Goal: Task Accomplishment & Management: Use online tool/utility

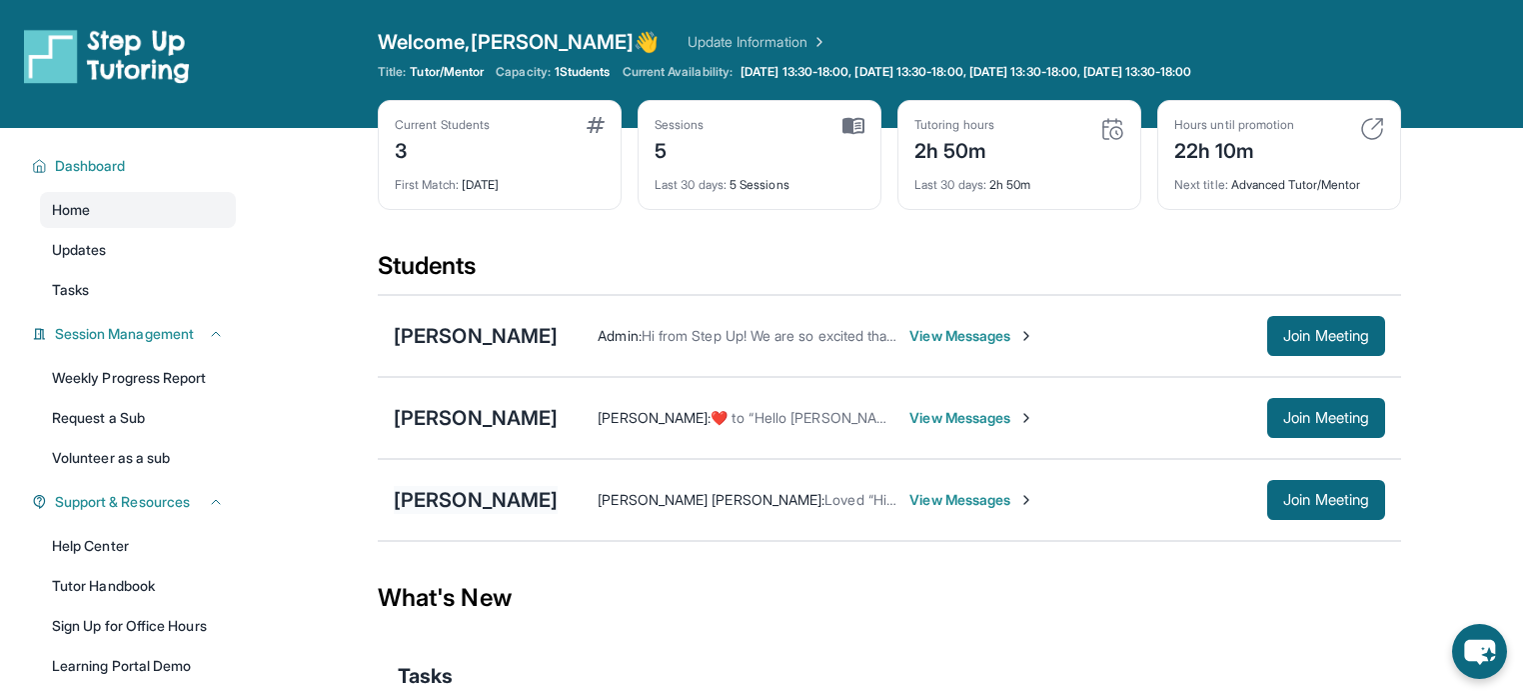
click at [489, 495] on div "[PERSON_NAME]" at bounding box center [476, 500] width 164 height 28
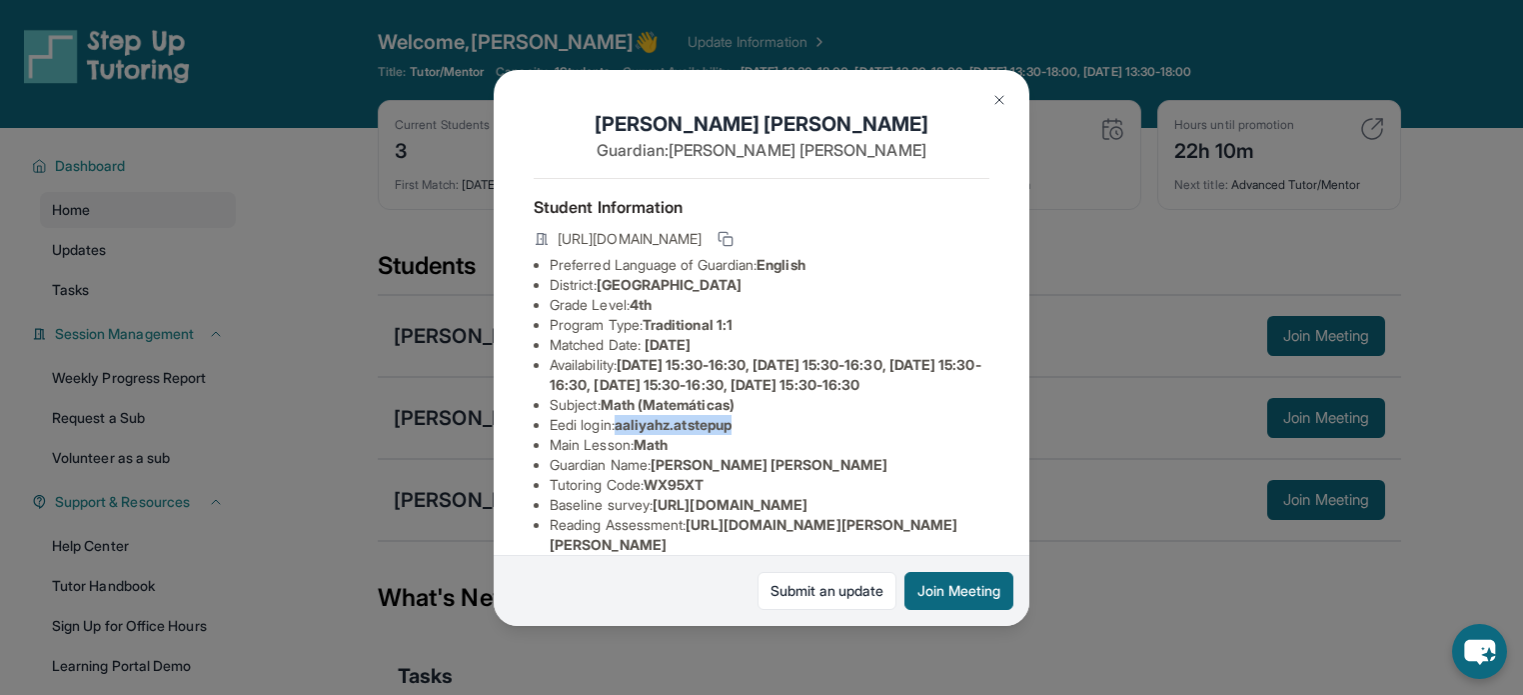
drag, startPoint x: 777, startPoint y: 468, endPoint x: 624, endPoint y: 463, distance: 153.0
click at [624, 435] on li "Eedi login : aaliyahz.atstepup" at bounding box center [770, 425] width 440 height 20
copy span "aaliyahz.atstepup"
click at [734, 247] on icon at bounding box center [726, 239] width 16 height 16
click at [998, 103] on img at bounding box center [1000, 100] width 16 height 16
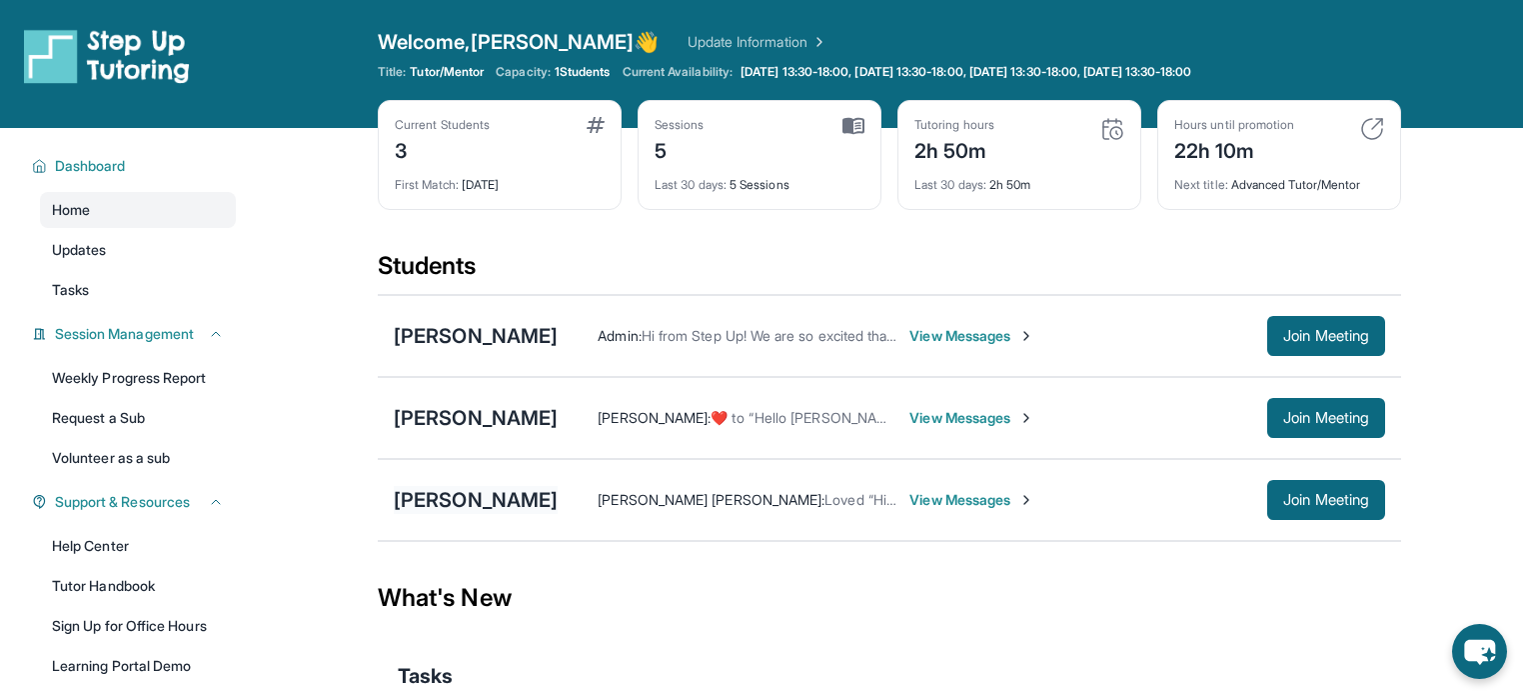
click at [506, 502] on div "[PERSON_NAME]" at bounding box center [476, 500] width 164 height 28
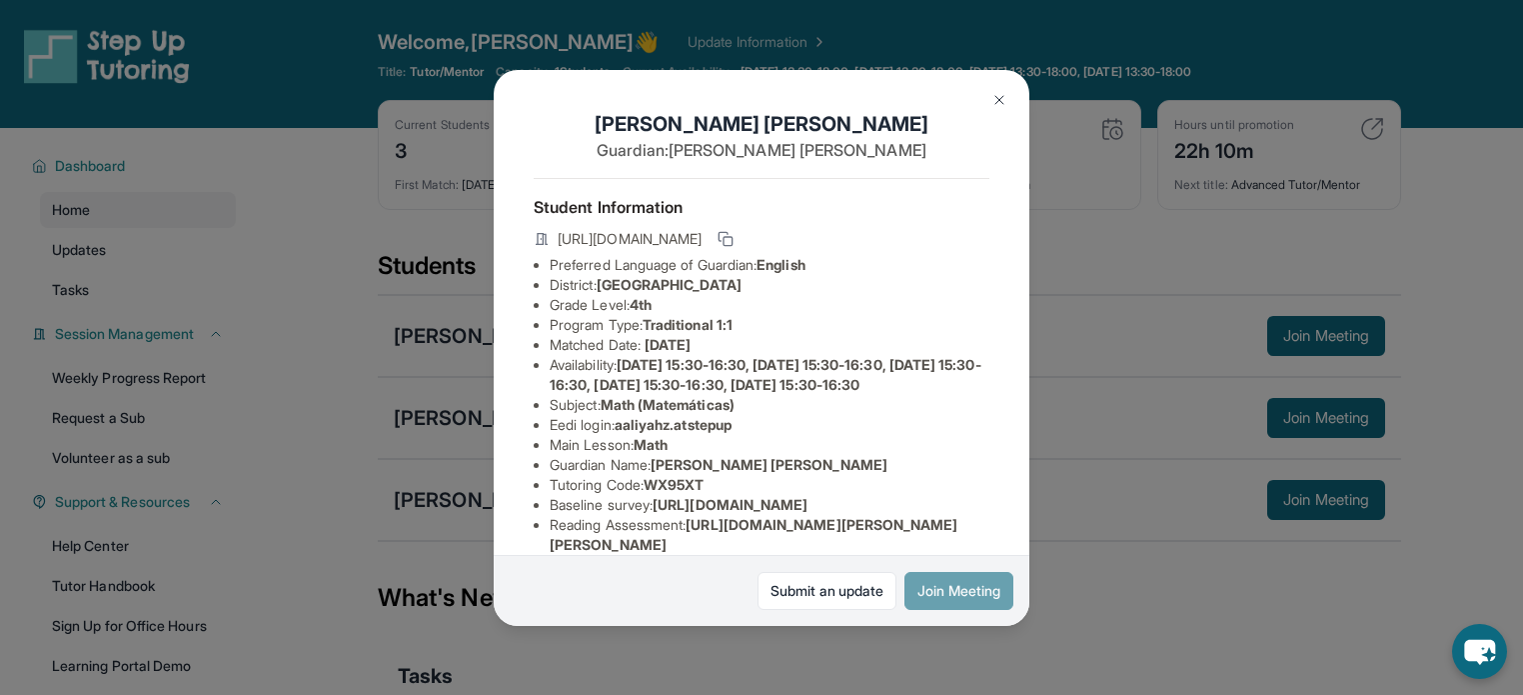
click at [938, 583] on button "Join Meeting" at bounding box center [959, 591] width 109 height 38
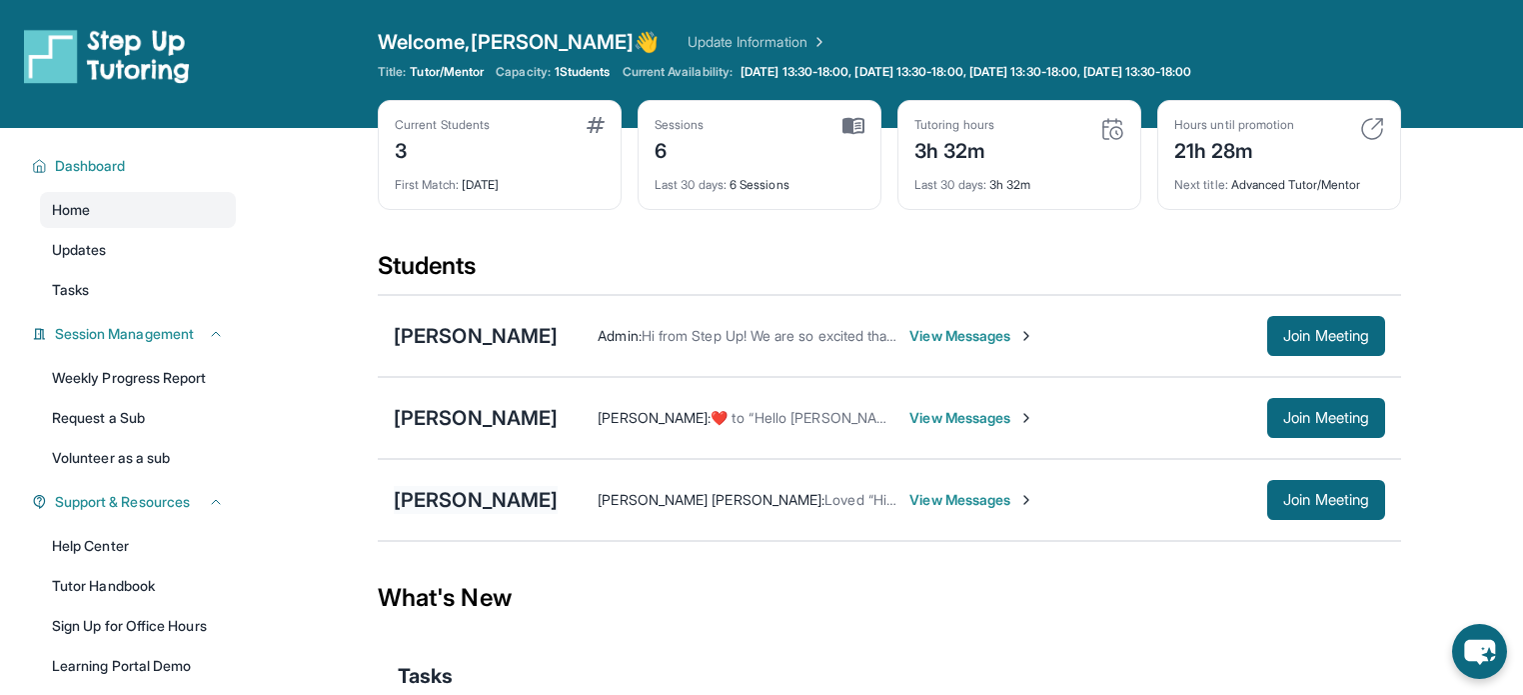
click at [437, 498] on div "[PERSON_NAME]" at bounding box center [476, 500] width 164 height 28
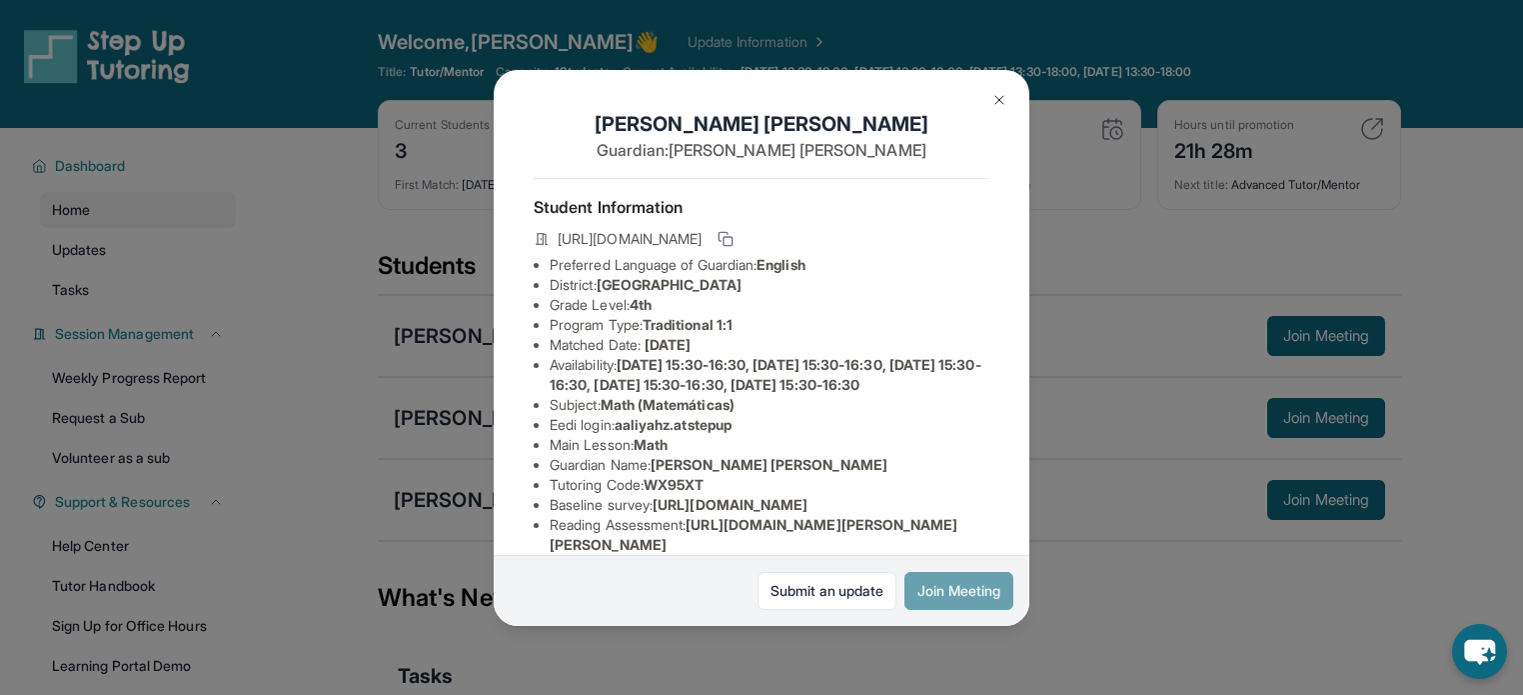
click at [932, 582] on button "Join Meeting" at bounding box center [959, 591] width 109 height 38
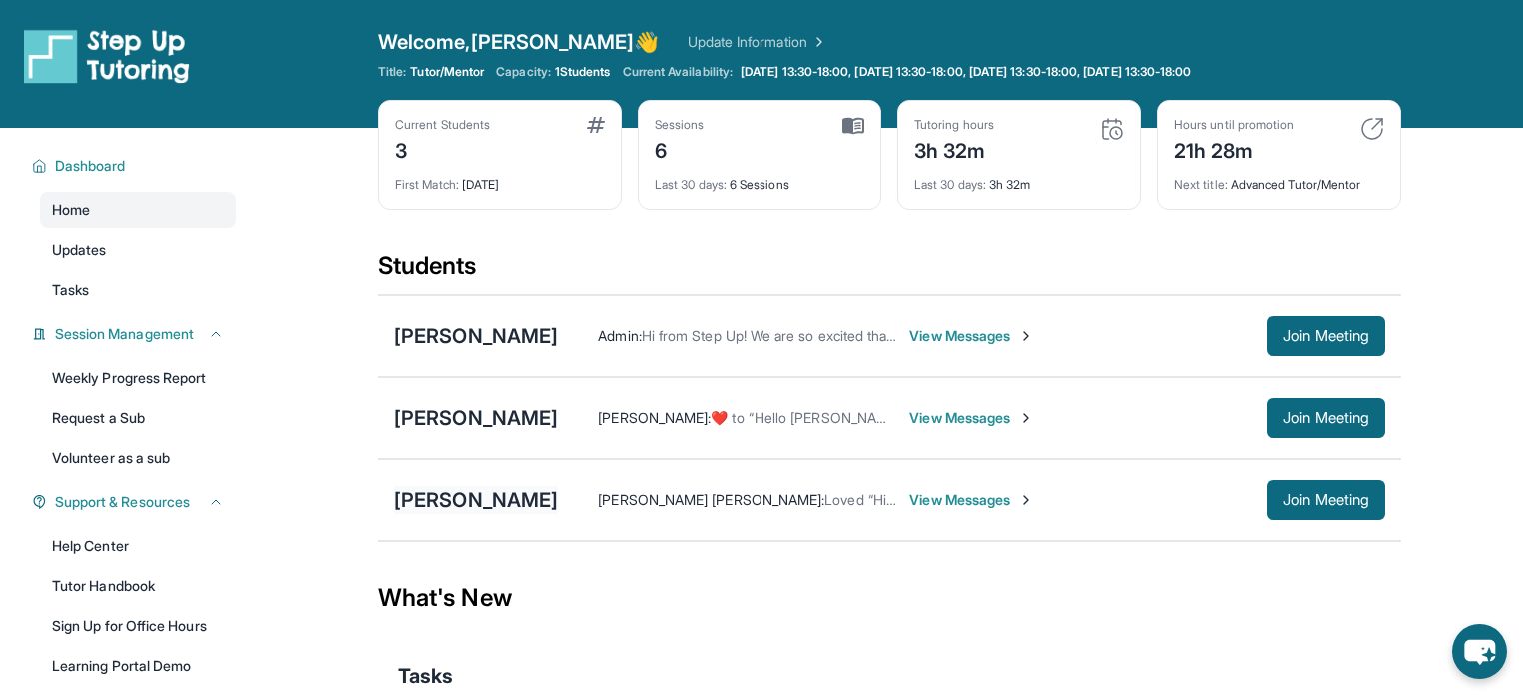
click at [487, 490] on div "[PERSON_NAME]" at bounding box center [476, 500] width 164 height 28
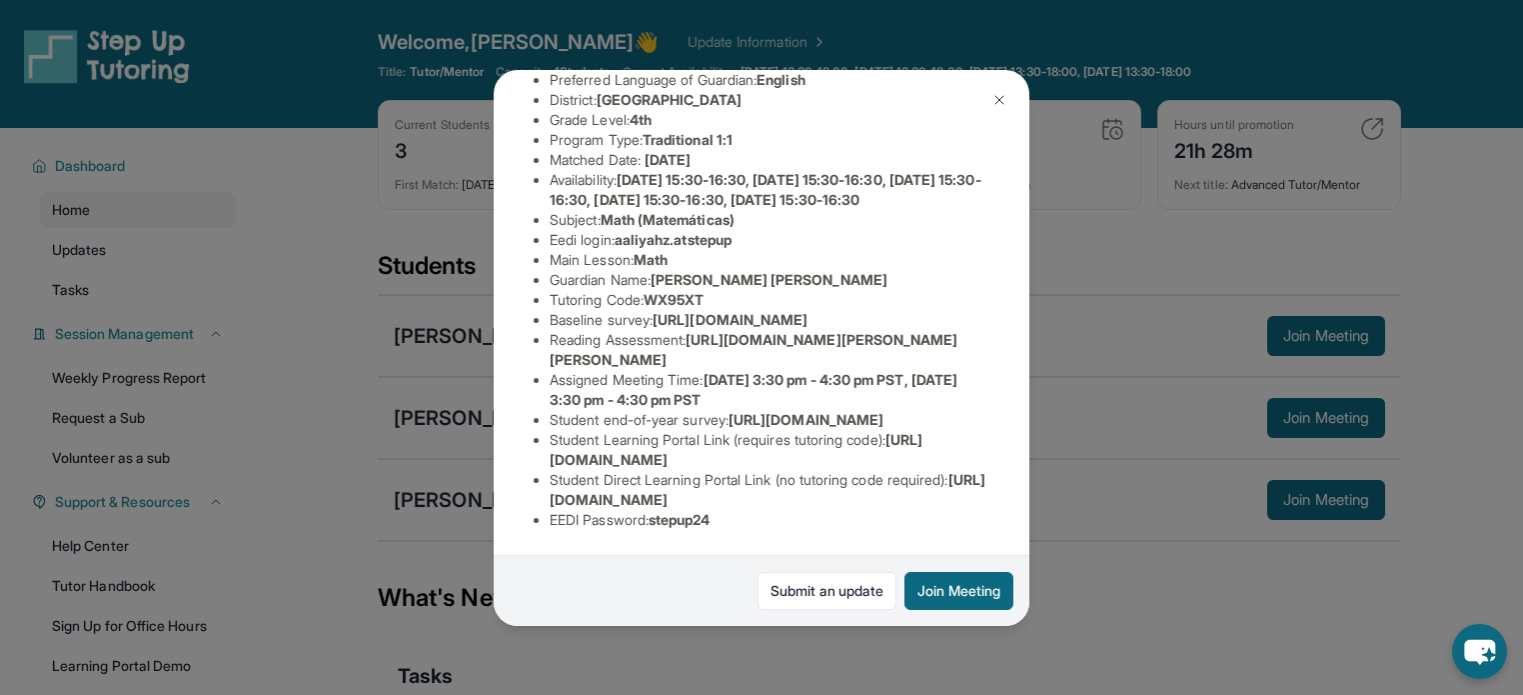
scroll to position [396, 0]
click at [933, 310] on li "Baseline survey : https://airtable.com/apprlfn8WjpjBUn2G/shrK0QR6AaNyG5psY?pref…" at bounding box center [770, 320] width 440 height 20
click at [808, 311] on span "https://airtable.com/apprlfn8WjpjBUn2G/shrK0QR6AaNyG5psY?prefill_Type%20of%20Fo…" at bounding box center [730, 319] width 155 height 17
drag, startPoint x: 980, startPoint y: 203, endPoint x: 544, endPoint y: 173, distance: 436.9
click at [544, 173] on div "Aaliyah Zamora Guardian: Mary Ann Student Information https://student-portal.st…" at bounding box center [762, 348] width 536 height 556
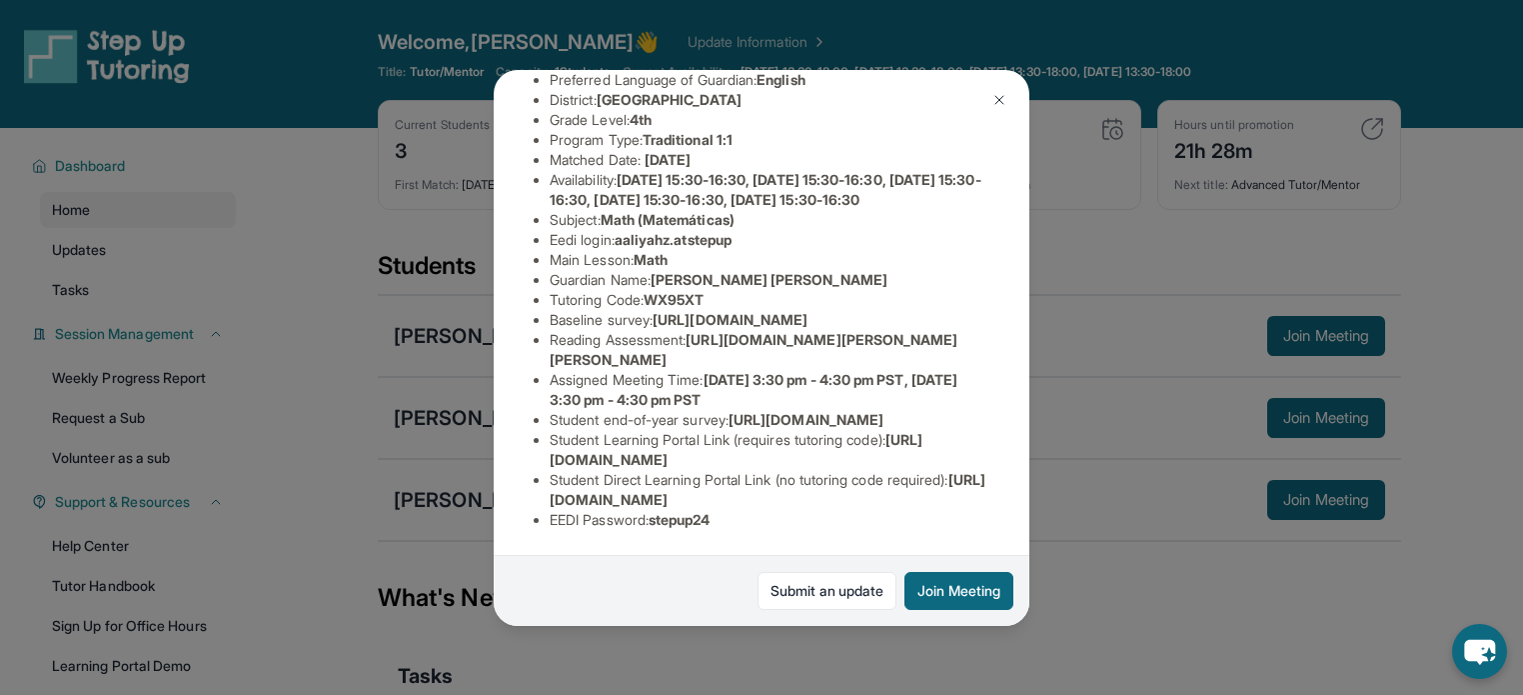
copy span "https://airtable.com/apprlfn8WjpjBUn2G/shrK0QR6AaNyG5psY?prefill_Type%20of%20Fo…"
click at [853, 331] on span "https://qxinqrdf.paperform.co/?id=2025-s12925&name=Aaliyah%20Zamora&grade=4th&w…" at bounding box center [754, 349] width 409 height 37
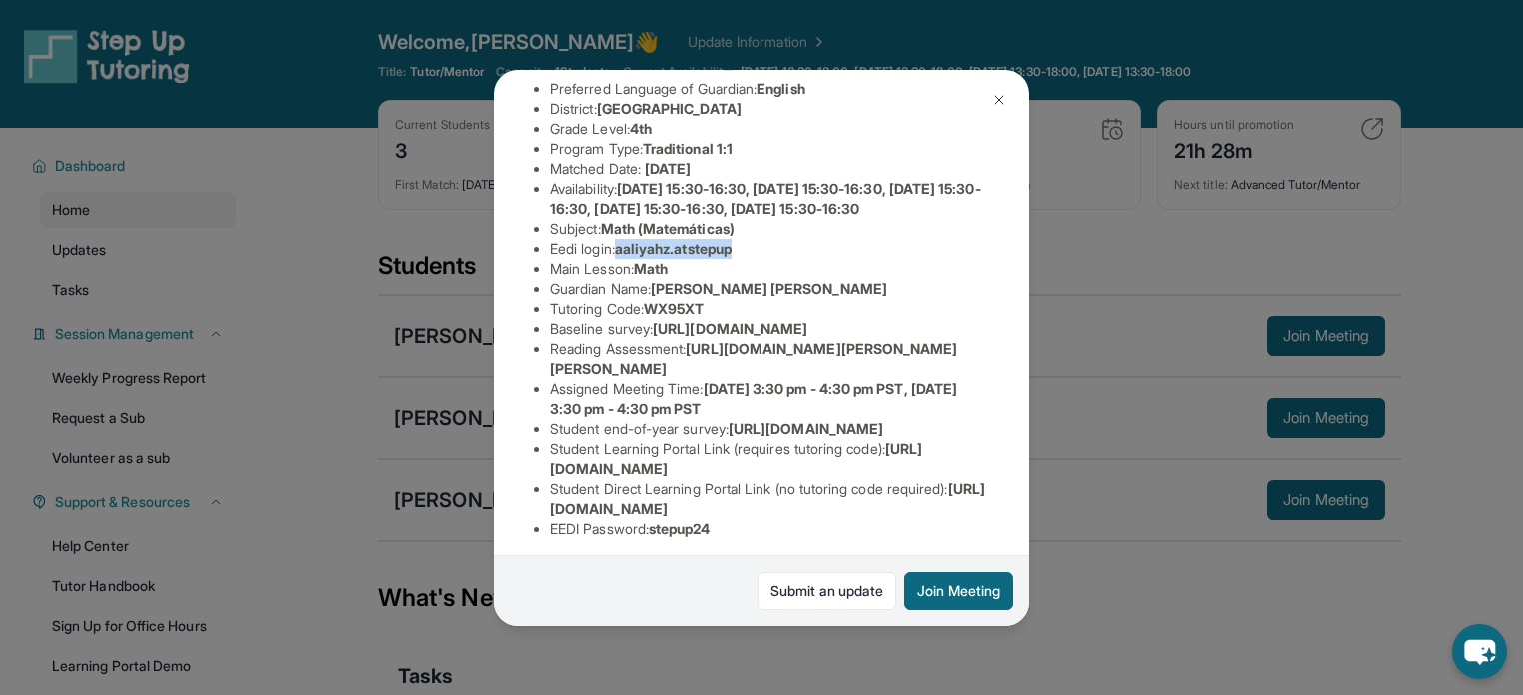
drag, startPoint x: 755, startPoint y: 283, endPoint x: 625, endPoint y: 286, distance: 130.0
click at [625, 259] on li "Eedi login : aaliyahz.atstepup" at bounding box center [770, 249] width 440 height 20
copy span "aaliyahz.atstepup"
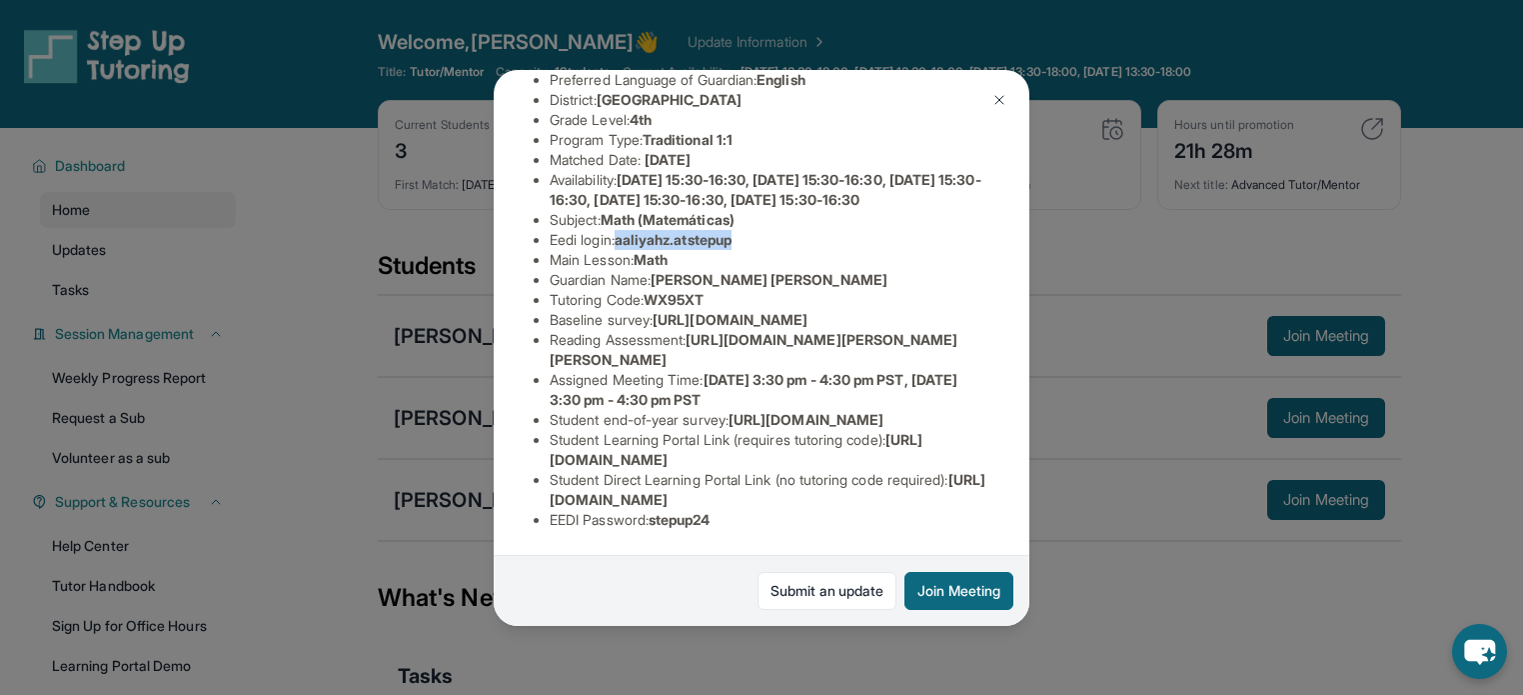
scroll to position [396, 0]
drag, startPoint x: 744, startPoint y: 506, endPoint x: 660, endPoint y: 510, distance: 84.1
click at [660, 510] on li "EEDI Password : stepup24" at bounding box center [770, 520] width 440 height 20
copy span "stepup24"
